Goal: Task Accomplishment & Management: Manage account settings

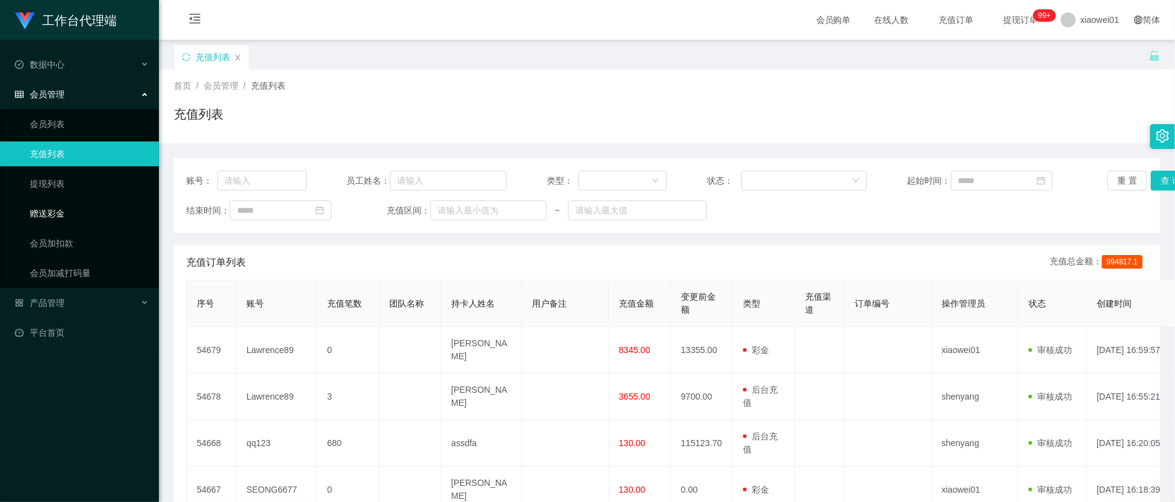
click at [65, 211] on link "赠送彩金" at bounding box center [89, 213] width 119 height 25
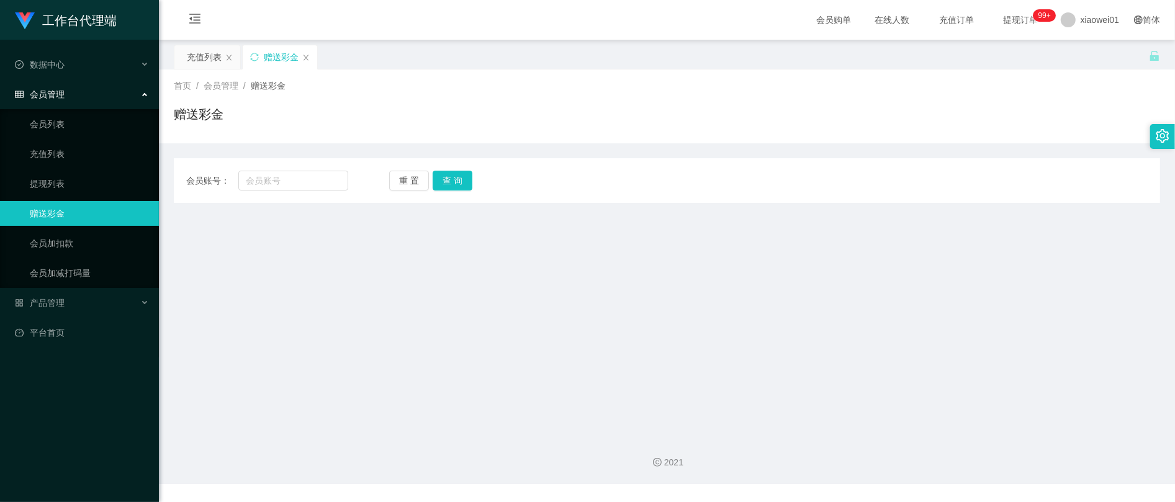
click at [246, 166] on div "会员账号： 重 置 查 询 会员账号 会员姓名 账号余额 操作类型 彩金加款 彩金扣款 金额 确 定" at bounding box center [667, 180] width 986 height 45
click at [262, 171] on input "text" at bounding box center [293, 181] width 110 height 20
paste input "SEONG6677"
type input "SEONG6677"
click at [470, 177] on button "查 询" at bounding box center [453, 181] width 40 height 20
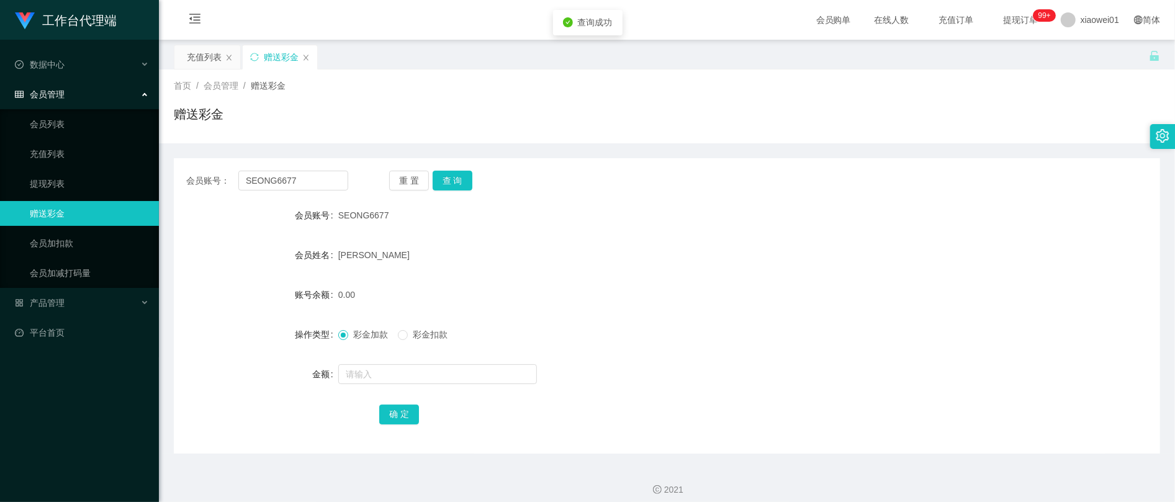
click at [388, 363] on div at bounding box center [625, 374] width 575 height 25
click at [390, 376] on input "text" at bounding box center [437, 374] width 199 height 20
type input "6"
type input "500"
click at [381, 410] on button "确 定" at bounding box center [399, 415] width 40 height 20
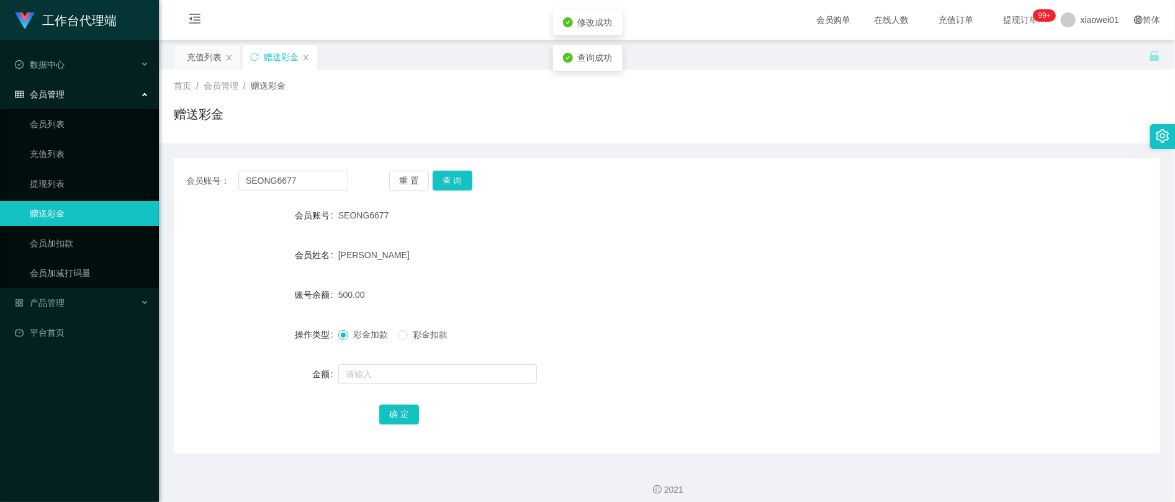
click at [702, 297] on div "500.00" at bounding box center [625, 294] width 575 height 25
click at [363, 220] on span "SEONG6677" at bounding box center [363, 215] width 51 height 10
copy span "SEONG6677"
drag, startPoint x: 312, startPoint y: 189, endPoint x: 204, endPoint y: 196, distance: 108.2
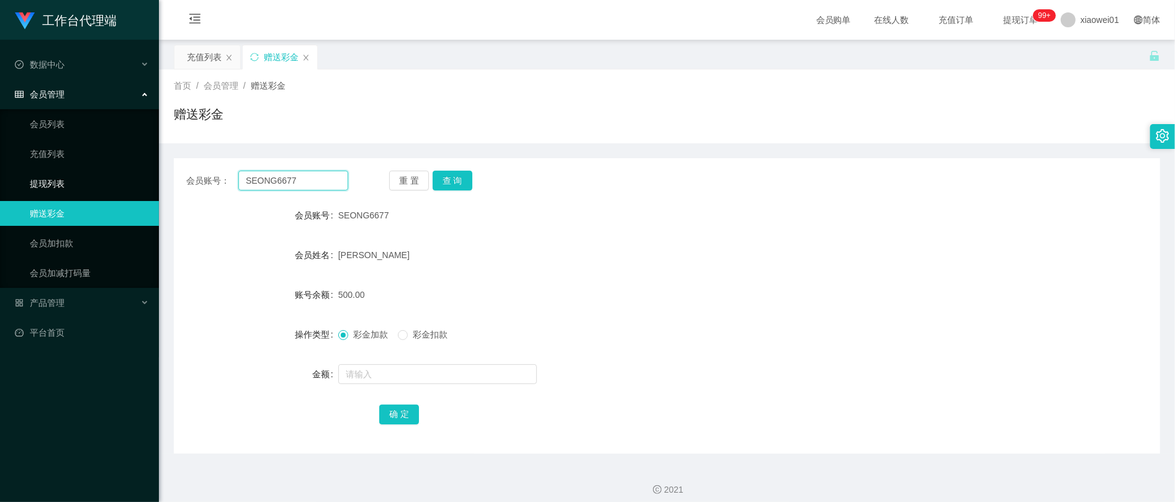
click at [67, 189] on section "工作台代理端 数据中心 会员管理 会员列表 充值列表 提现列表 赠送彩金 会员加扣款 会员加减打码量 产品管理 平台首页 保存配置 重置配置 整体风格设置 主…" at bounding box center [587, 255] width 1175 height 511
paste input "iwin"
type input "iwin"
click at [457, 180] on button "查 询" at bounding box center [453, 181] width 40 height 20
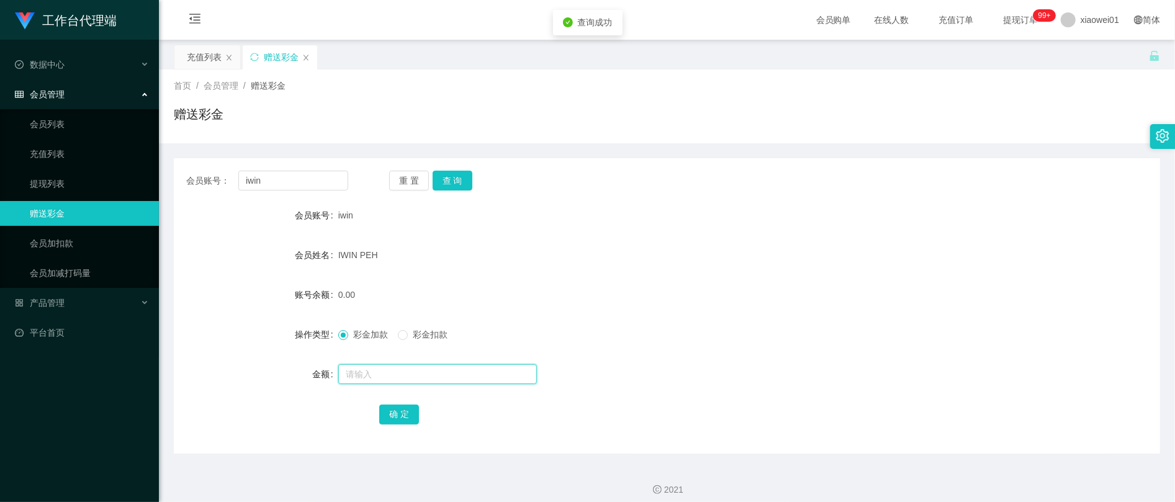
click at [413, 380] on input "text" at bounding box center [437, 374] width 199 height 20
type input "4"
type input "100"
drag, startPoint x: 396, startPoint y: 411, endPoint x: 433, endPoint y: 412, distance: 36.6
click at [396, 411] on button "确 定" at bounding box center [399, 415] width 40 height 20
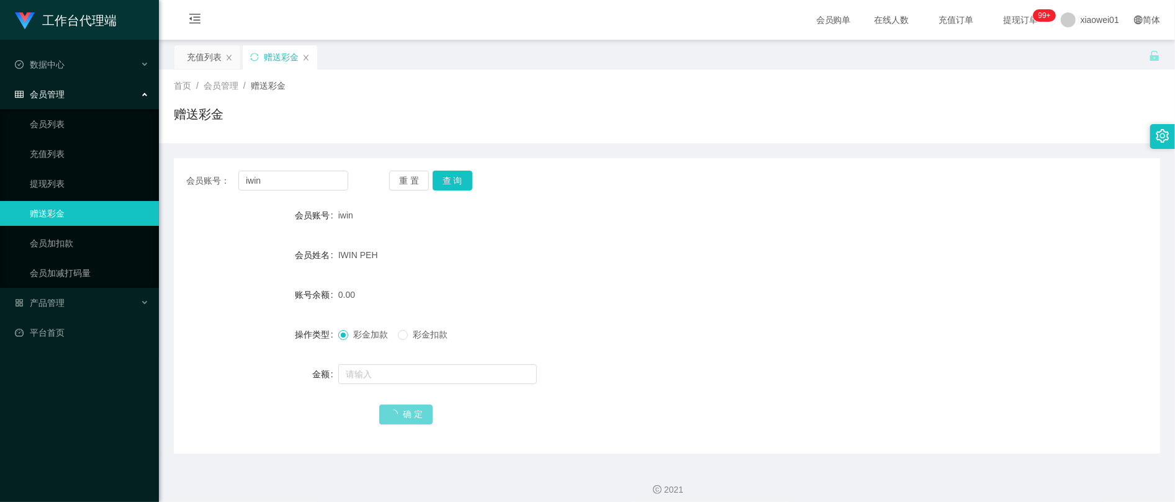
click at [679, 304] on div "0.00" at bounding box center [625, 294] width 575 height 25
click at [452, 187] on button "查 询" at bounding box center [453, 181] width 40 height 20
click at [727, 224] on div "iwin" at bounding box center [625, 215] width 575 height 25
click at [364, 368] on input "text" at bounding box center [437, 374] width 199 height 20
type input "400"
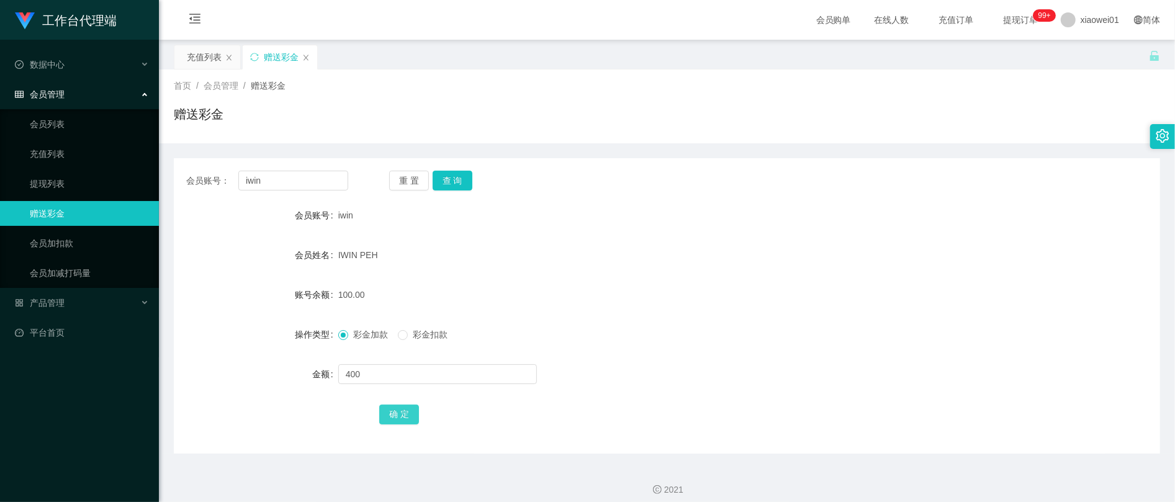
click at [388, 418] on button "确 定" at bounding box center [399, 415] width 40 height 20
click at [748, 285] on div "100.00" at bounding box center [625, 294] width 575 height 25
click at [80, 181] on link "提现列表" at bounding box center [89, 183] width 119 height 25
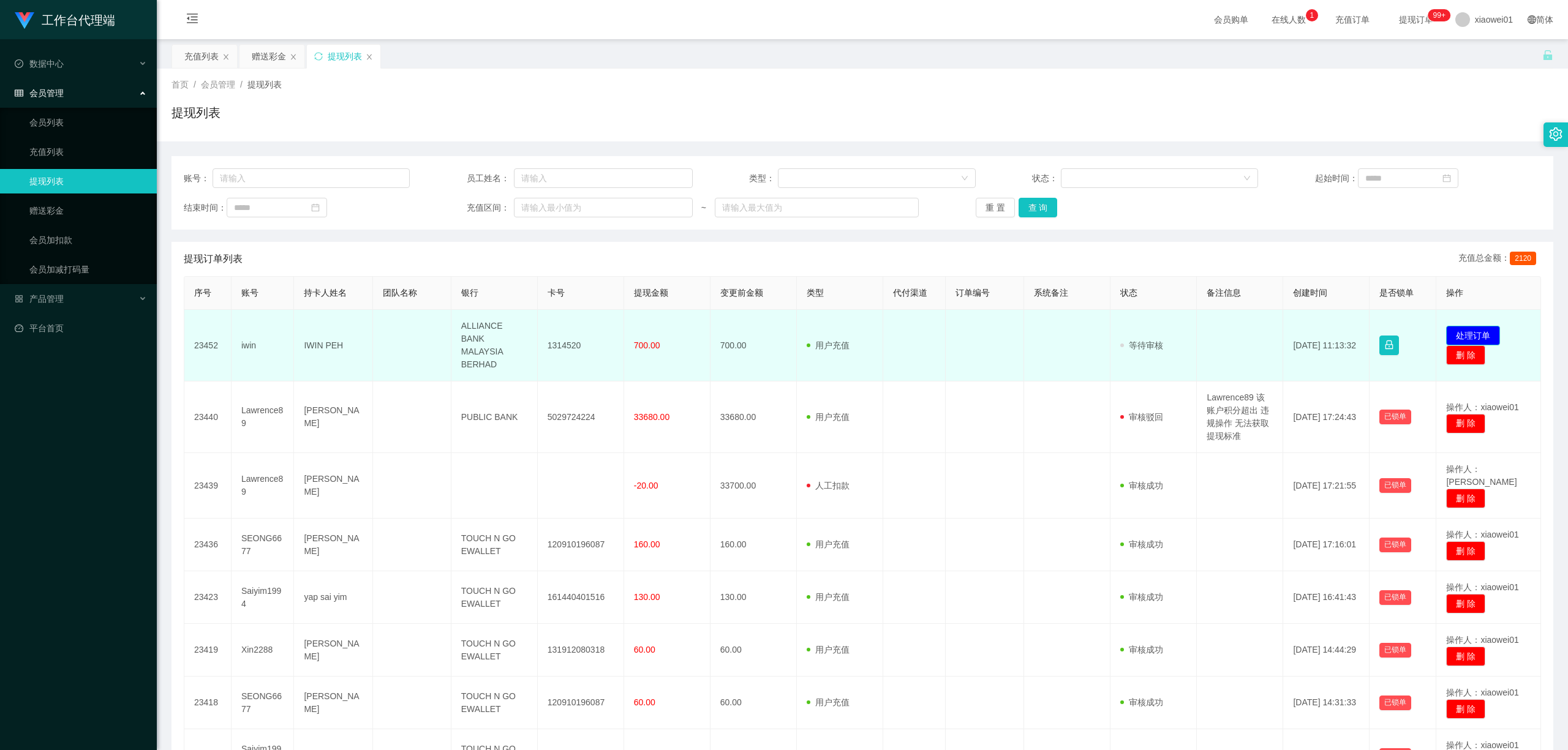
click at [1158, 326] on button "处理订单" at bounding box center [1472, 336] width 54 height 20
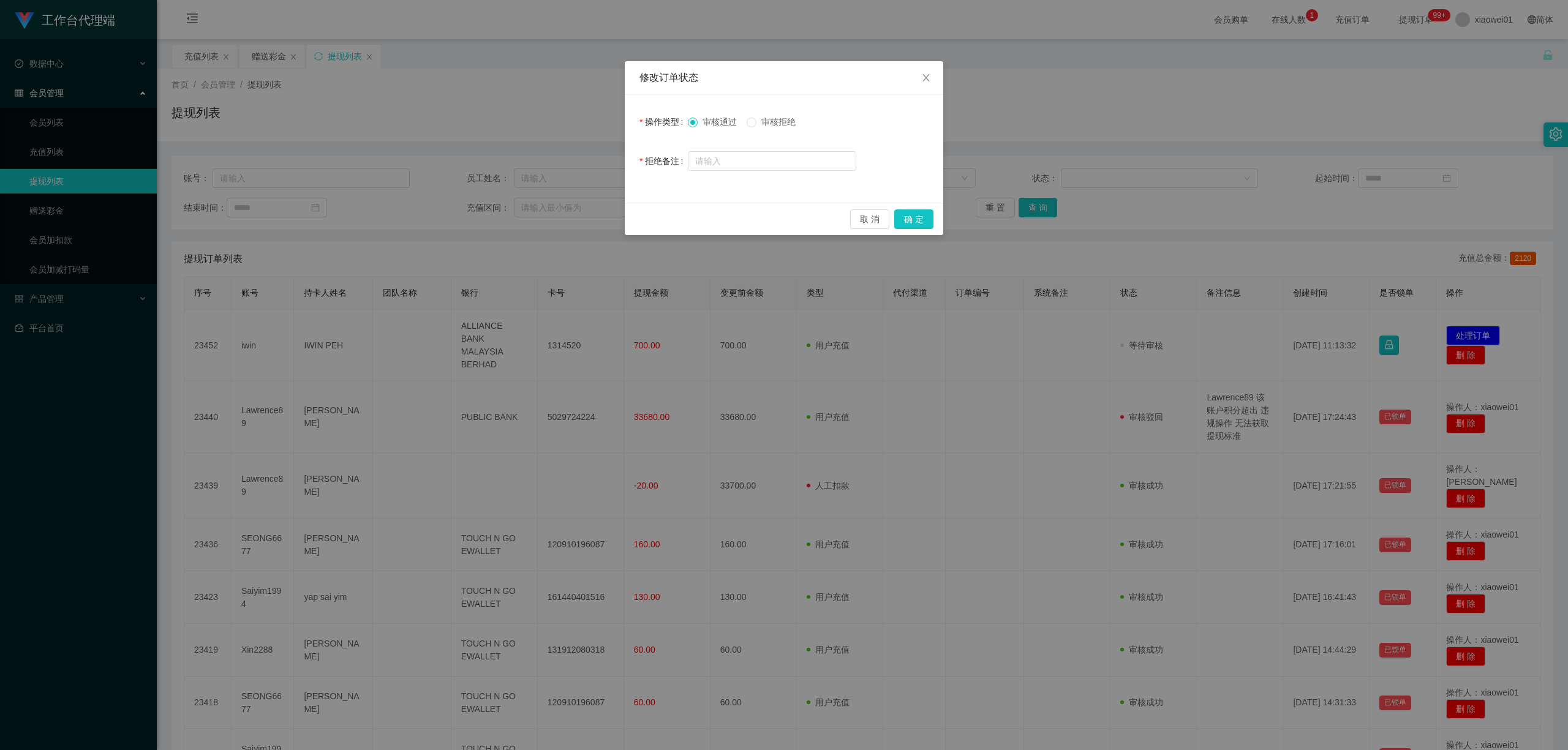
click at [773, 130] on div "审核通过 审核拒绝" at bounding box center [772, 121] width 169 height 25
click at [776, 123] on span "审核拒绝" at bounding box center [778, 122] width 44 height 10
click at [781, 160] on input "text" at bounding box center [772, 161] width 169 height 20
type input "您有未完成的订单无法退款"
click at [922, 210] on button "确 定" at bounding box center [914, 219] width 39 height 20
